Goal: Book appointment/travel/reservation

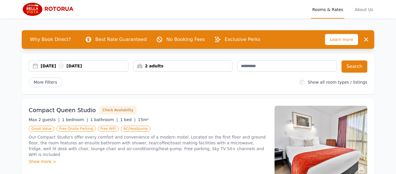
click at [163, 66] on div "2 adults" at bounding box center [182, 66] width 99 height 6
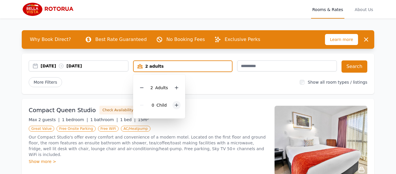
click at [176, 105] on icon at bounding box center [176, 105] width 5 height 5
click at [177, 105] on div at bounding box center [181, 105] width 8 height 8
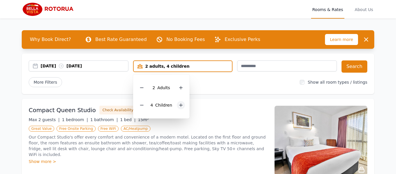
click at [177, 105] on div at bounding box center [181, 105] width 8 height 8
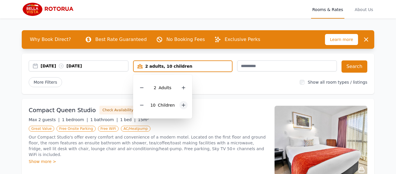
click at [176, 105] on div "10 Child ren" at bounding box center [163, 104] width 50 height 17
click at [181, 102] on div at bounding box center [184, 105] width 8 height 8
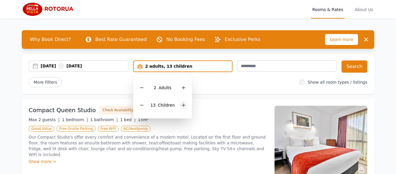
click at [181, 102] on div at bounding box center [184, 105] width 8 height 8
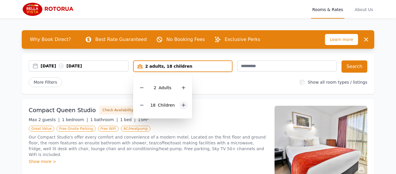
click at [181, 102] on div at bounding box center [184, 105] width 8 height 8
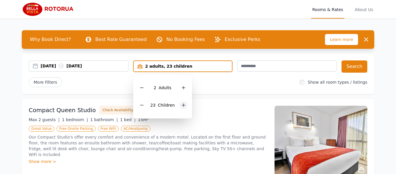
click at [181, 102] on div at bounding box center [184, 105] width 8 height 8
click at [143, 103] on icon at bounding box center [142, 105] width 5 height 5
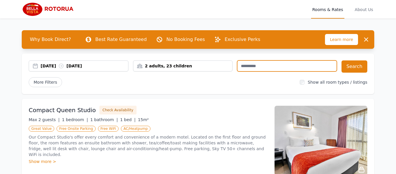
click at [264, 61] on input "text" at bounding box center [287, 65] width 100 height 11
click at [10, 1] on nav "Open main menu Rooms & Rates About Us" at bounding box center [198, 9] width 396 height 19
